Goal: Check status: Check status

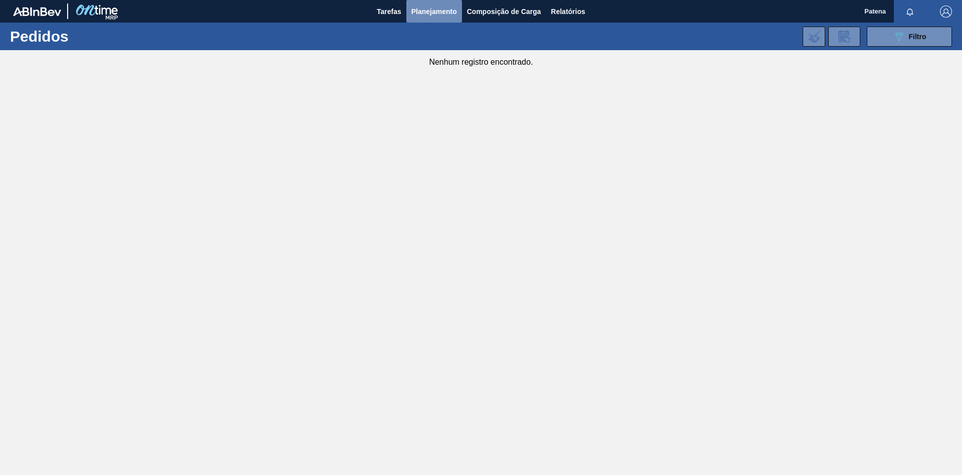
click at [418, 16] on span "Planejamento" at bounding box center [435, 12] width 46 height 12
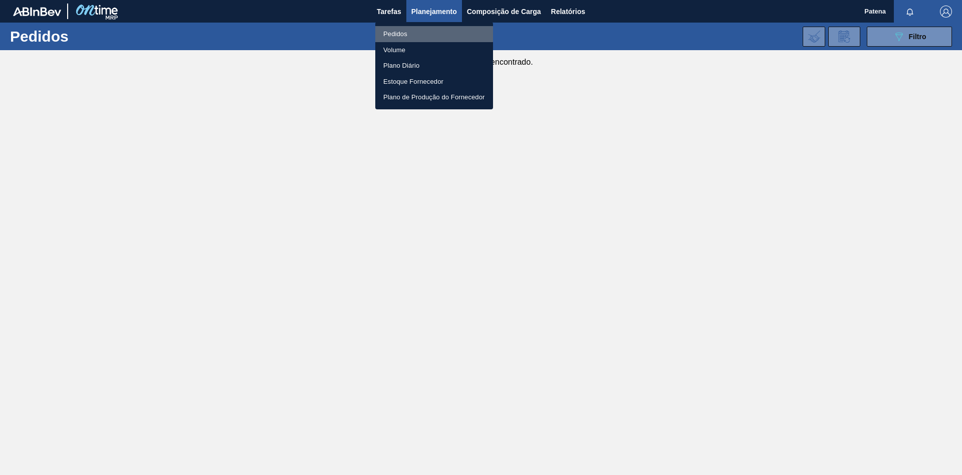
click at [420, 33] on li "Pedidos" at bounding box center [434, 34] width 118 height 16
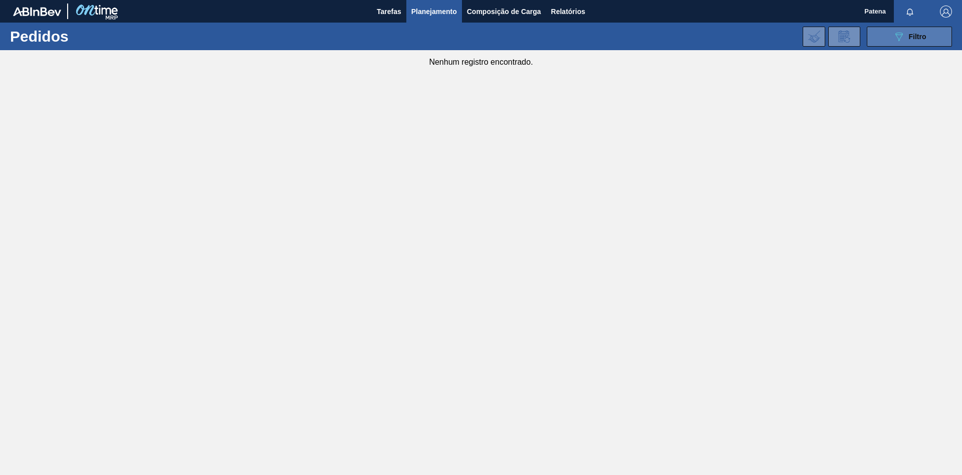
click at [920, 35] on span "Filtro" at bounding box center [918, 37] width 18 height 8
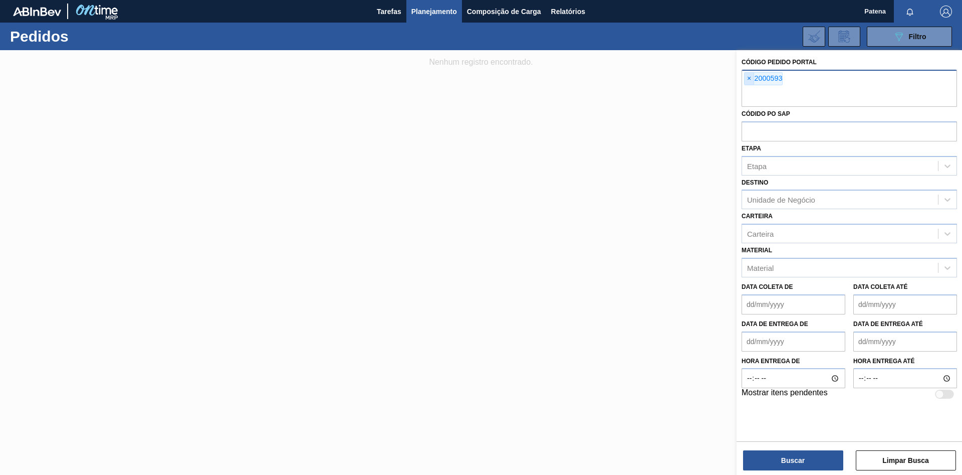
click at [748, 78] on span "×" at bounding box center [750, 79] width 10 height 12
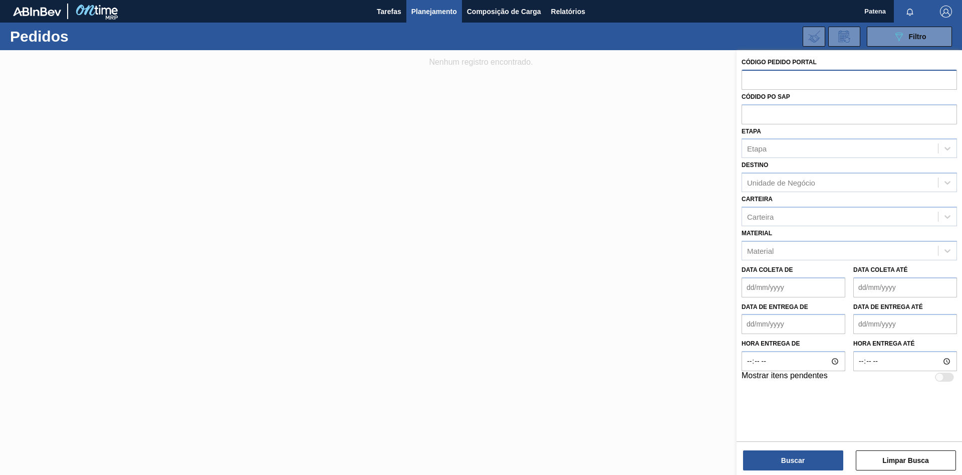
click at [751, 82] on input "text" at bounding box center [850, 79] width 216 height 19
type input "1984247"
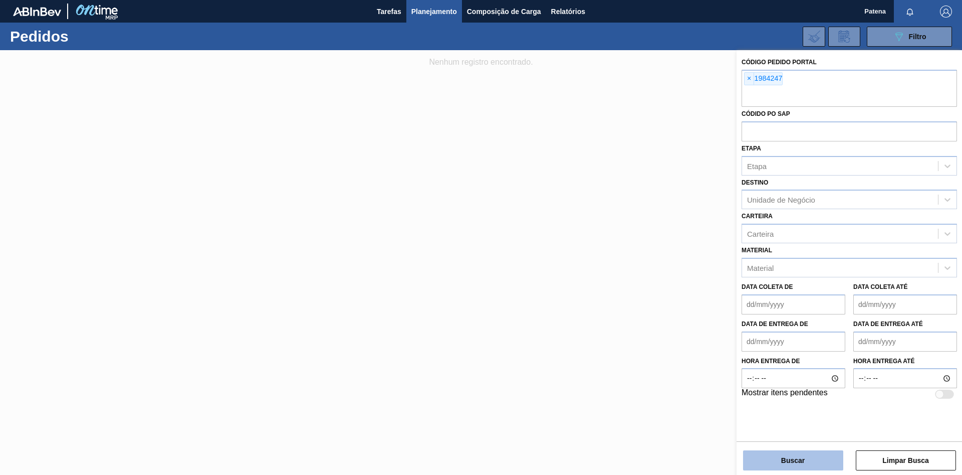
click at [801, 454] on button "Buscar" at bounding box center [793, 460] width 100 height 20
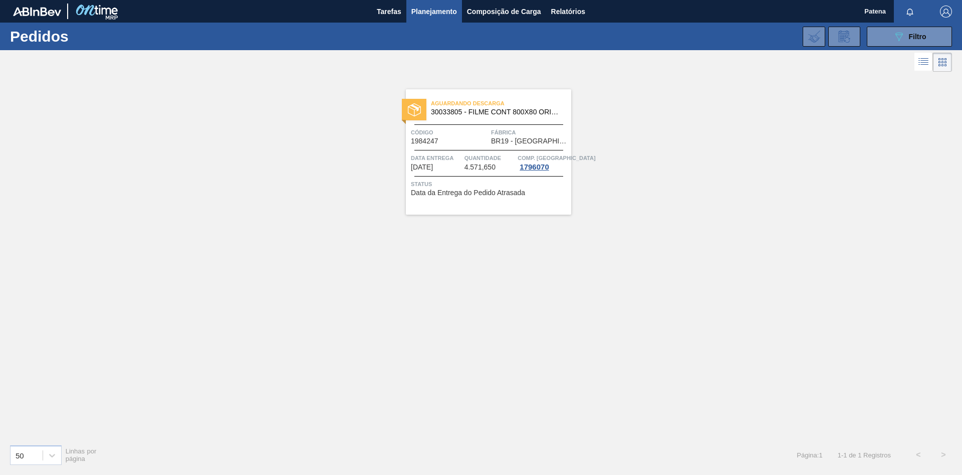
click at [700, 380] on div "Aguardando Descarga 30033805 - FILME CONT 800X80 ORIG 473 MP C12 429 Código 198…" at bounding box center [481, 255] width 962 height 362
click at [535, 314] on div "Aguardando Descarga 30033805 - FILME CONT 800X80 ORIG 473 MP C12 429 Código 198…" at bounding box center [481, 255] width 962 height 362
click at [498, 116] on div "Aguardando Descarga 30033805 - FILME CONT 800X80 ORIG 473 MP C12 429" at bounding box center [488, 108] width 165 height 23
